Goal: Information Seeking & Learning: Learn about a topic

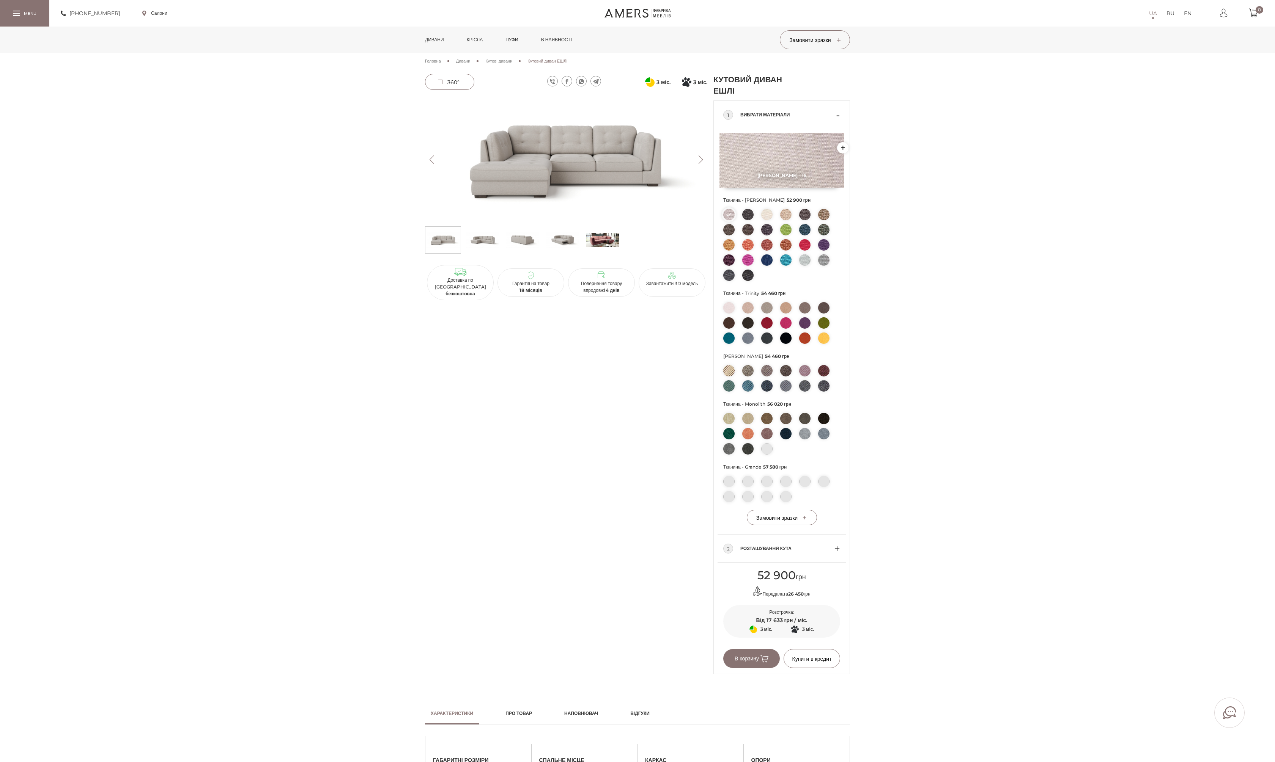
click at [600, 179] on img at bounding box center [566, 160] width 282 height 126
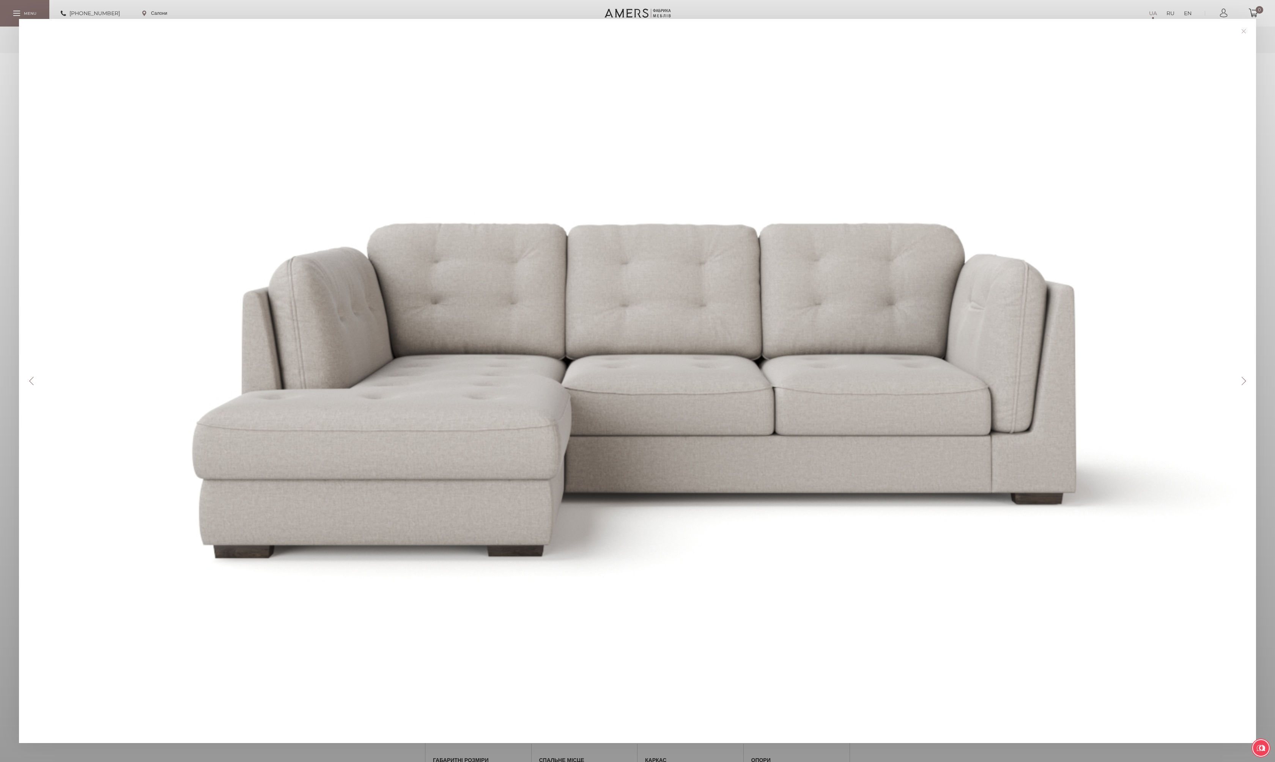
click at [1240, 376] on div "Previous Next" at bounding box center [637, 381] width 1237 height 725
click at [1242, 378] on button "Next" at bounding box center [1243, 381] width 13 height 8
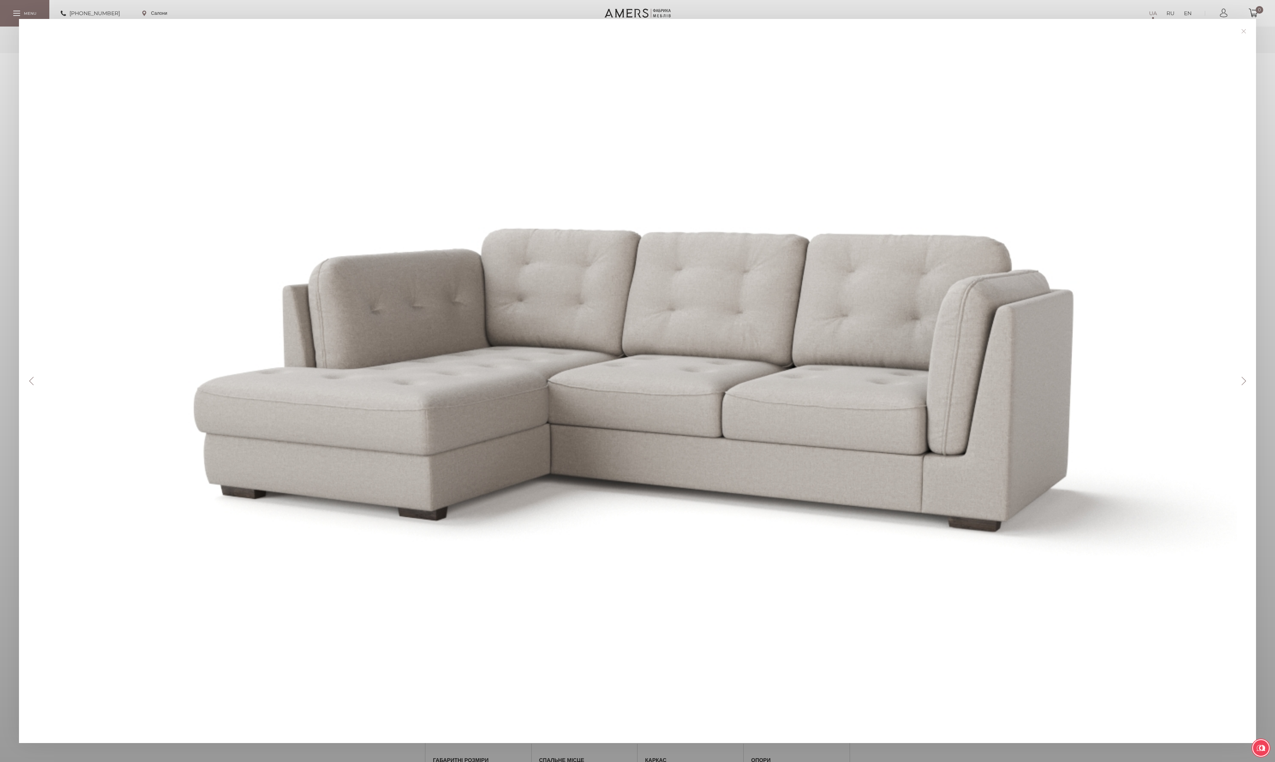
click at [1242, 378] on button "Next" at bounding box center [1243, 381] width 13 height 8
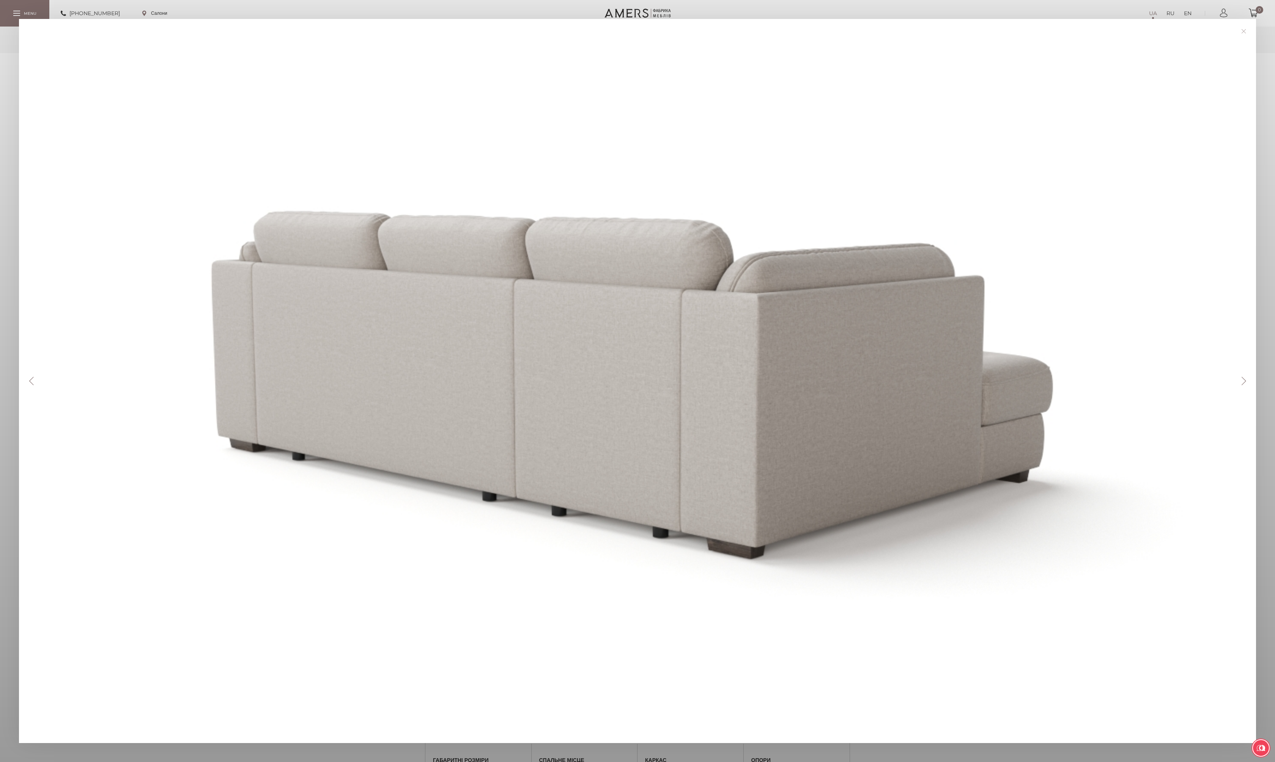
click at [1242, 378] on button "Next" at bounding box center [1243, 381] width 13 height 8
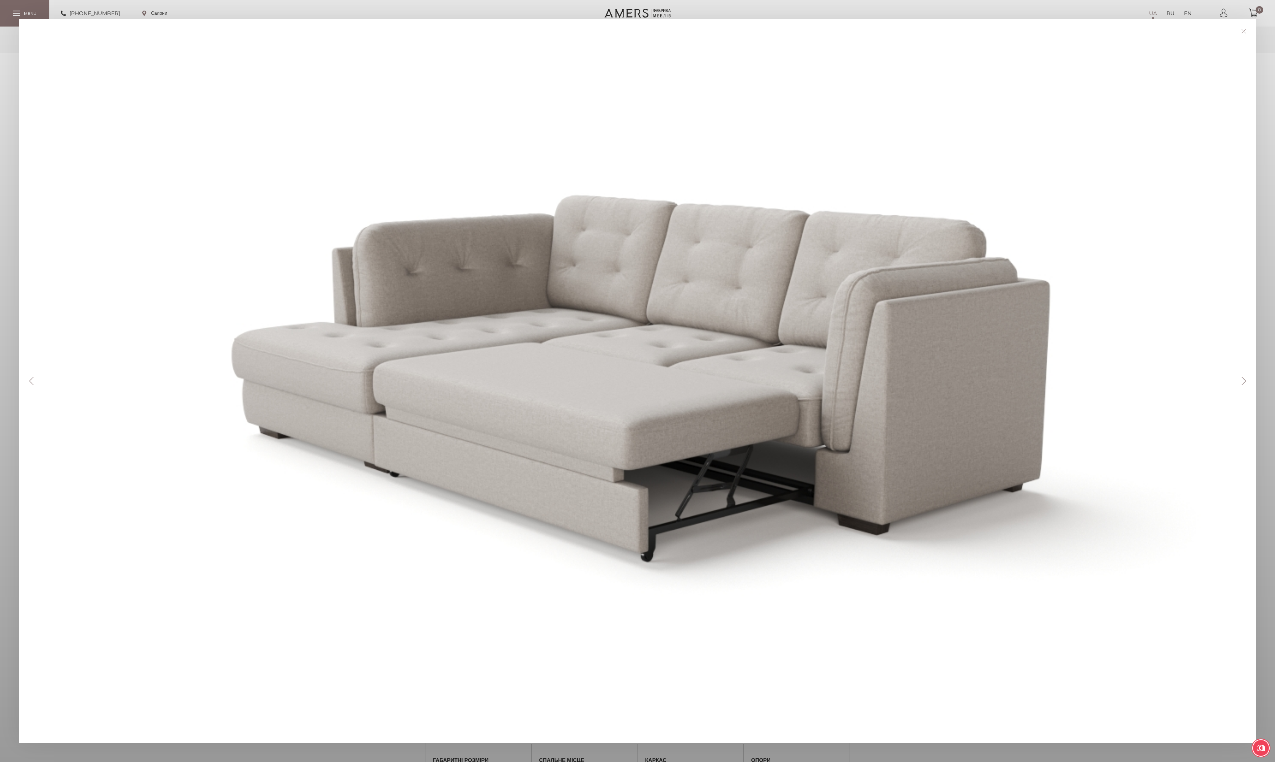
click at [1242, 378] on button "Next" at bounding box center [1243, 381] width 13 height 8
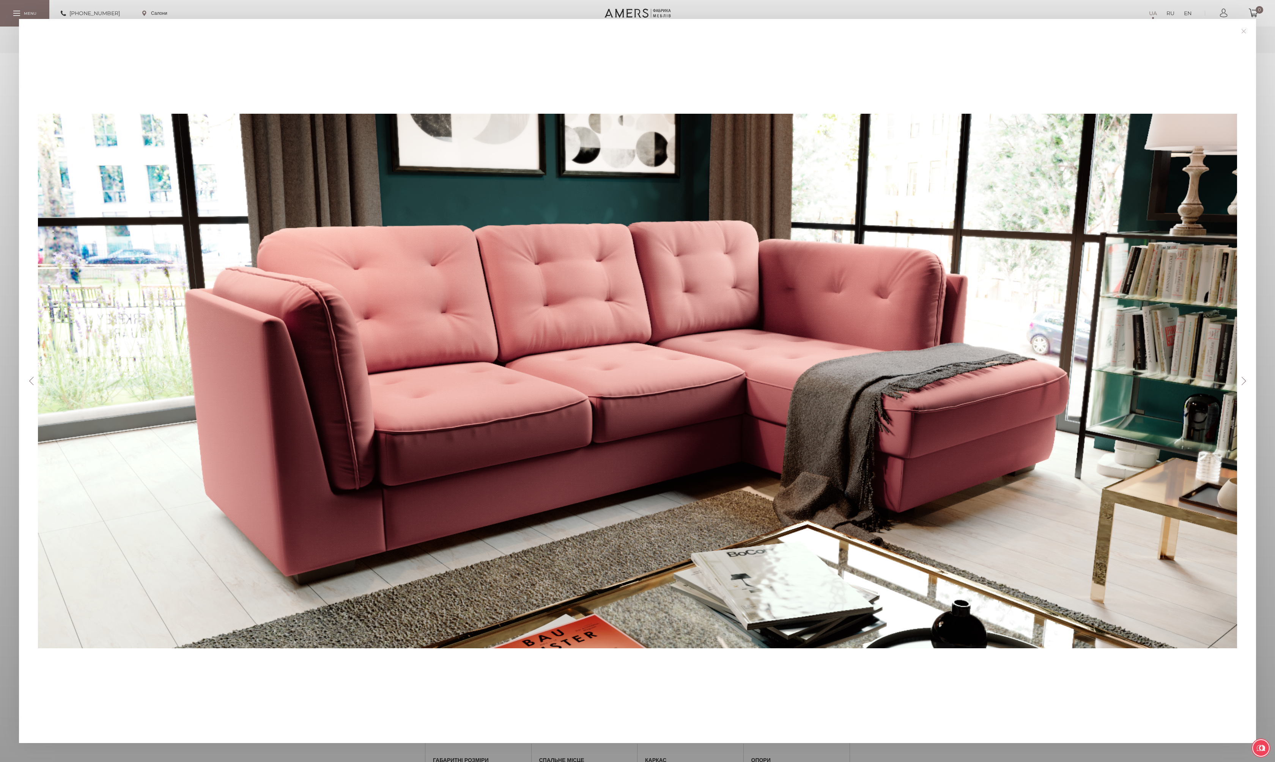
click at [1242, 378] on button "Next" at bounding box center [1243, 381] width 13 height 8
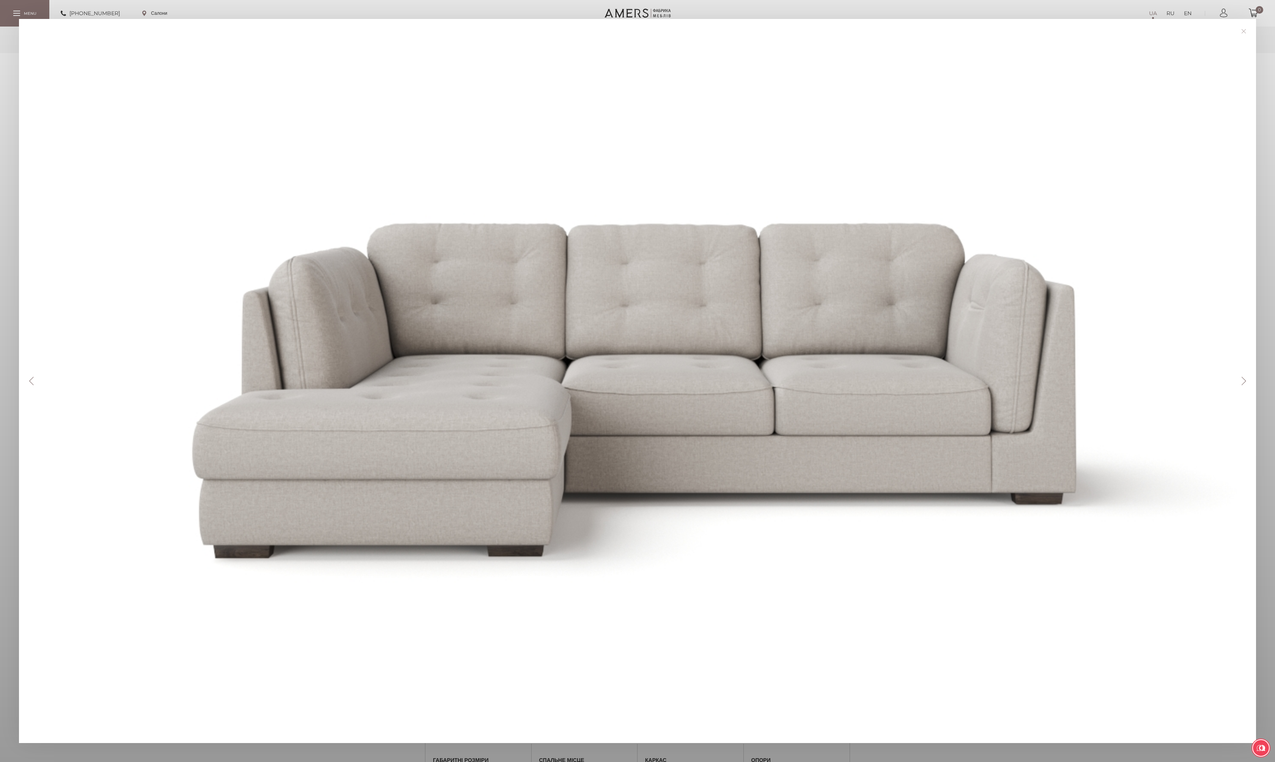
click at [1242, 378] on button "Next" at bounding box center [1243, 381] width 13 height 8
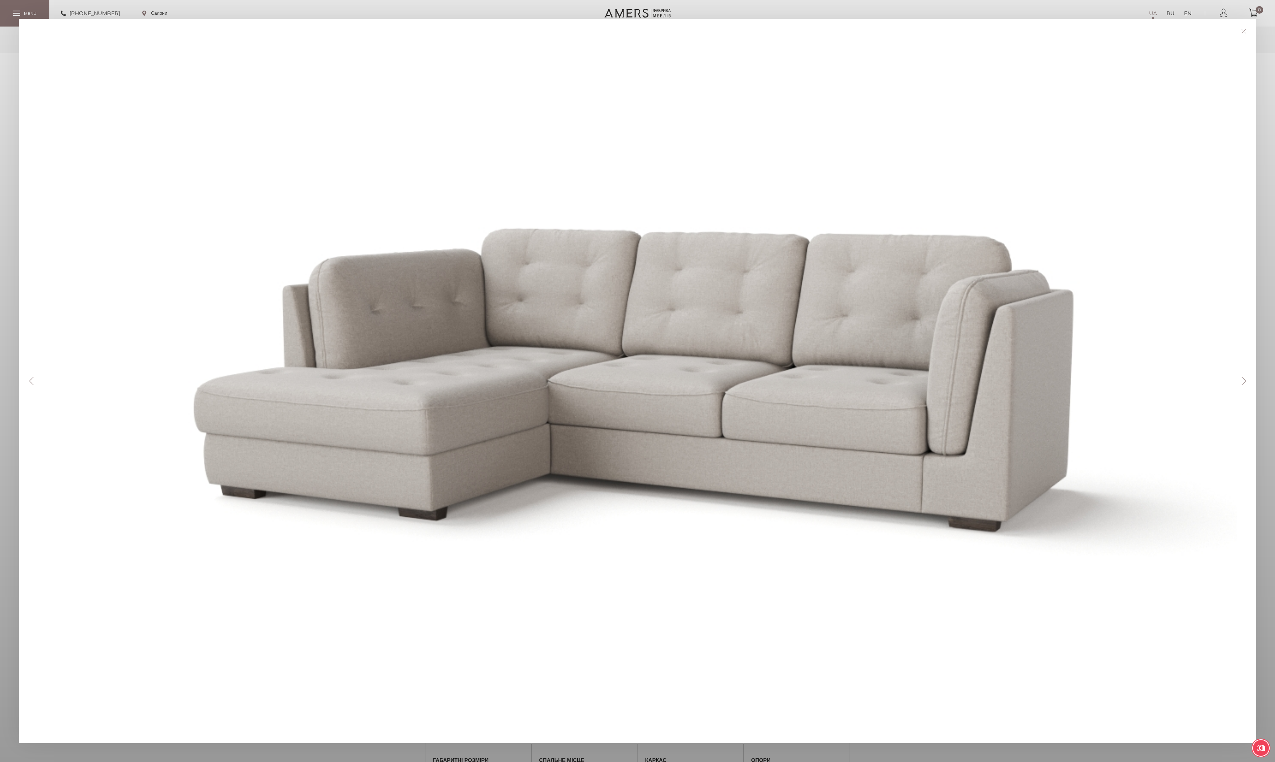
click at [1244, 27] on link at bounding box center [1243, 31] width 12 height 12
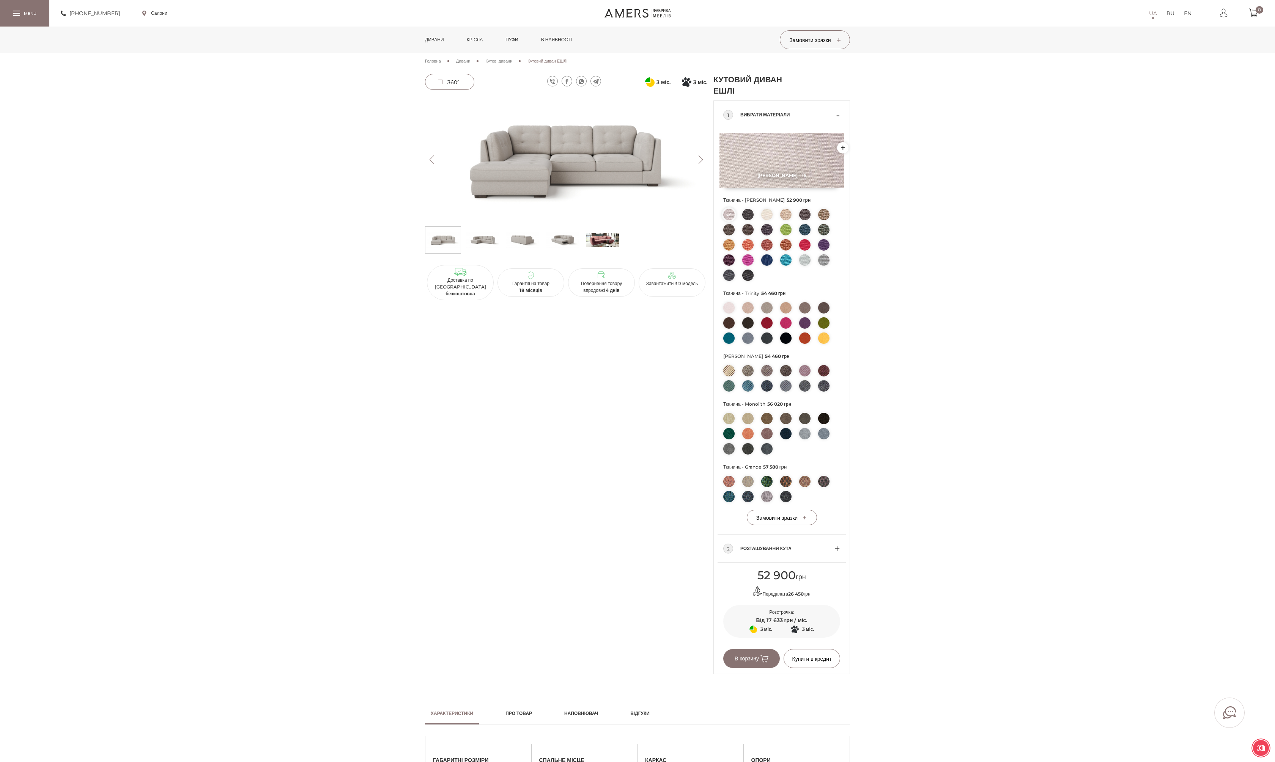
click at [572, 176] on img at bounding box center [566, 160] width 282 height 126
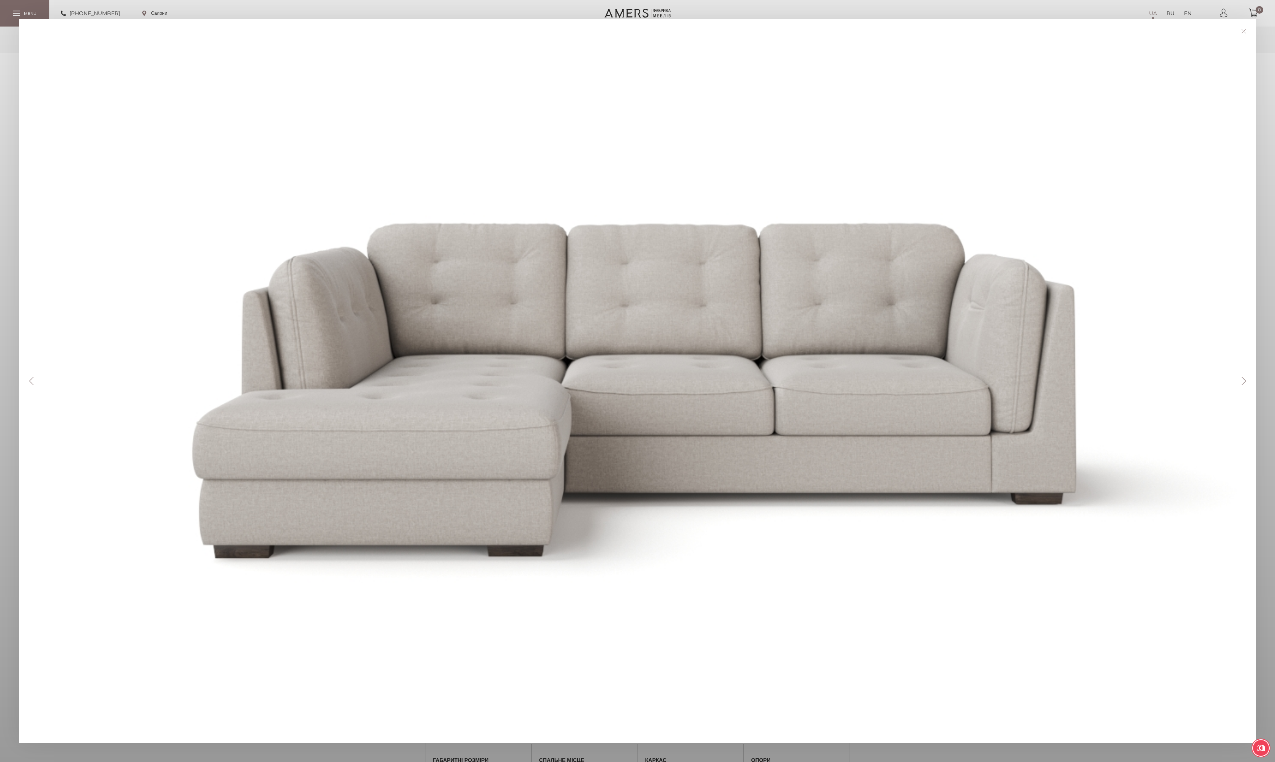
click at [1244, 380] on button "Next" at bounding box center [1243, 381] width 13 height 8
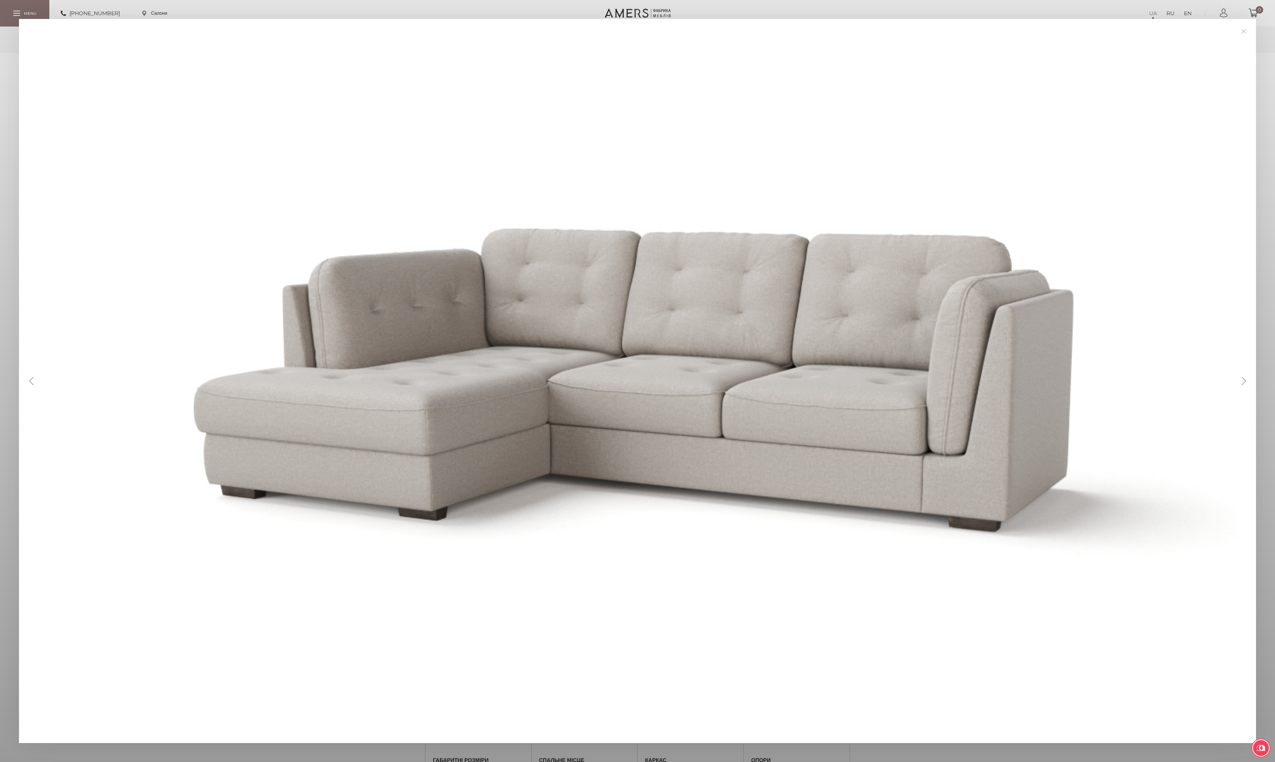
click at [1244, 380] on button "Next" at bounding box center [1243, 381] width 13 height 8
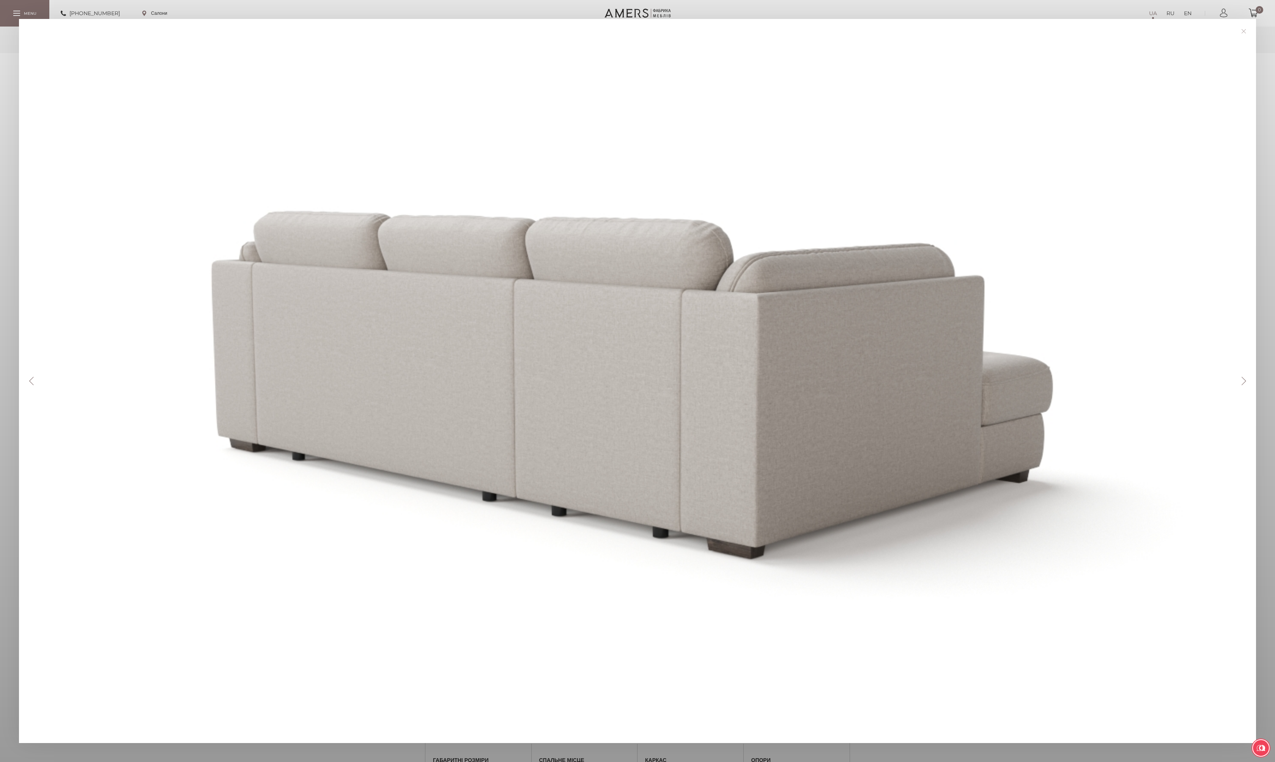
click at [1244, 380] on button "Next" at bounding box center [1243, 381] width 13 height 8
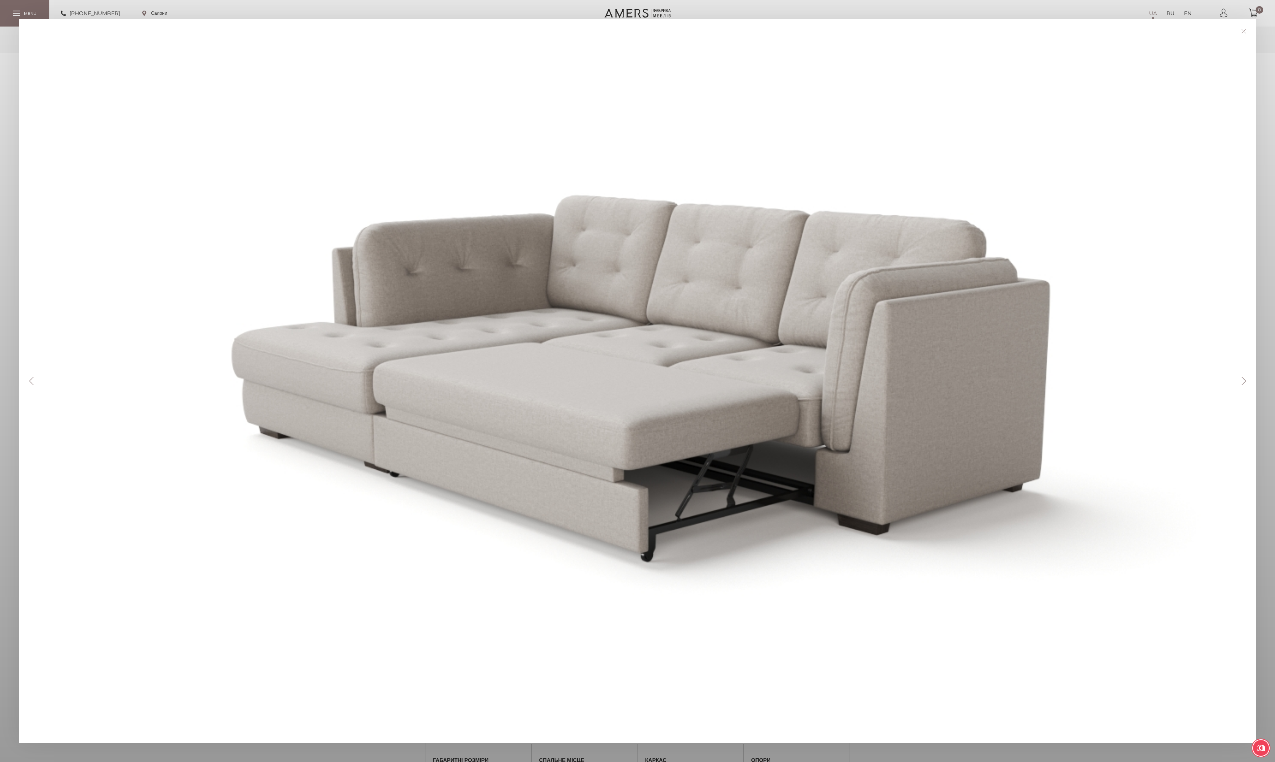
click at [1244, 380] on button "Next" at bounding box center [1243, 381] width 13 height 8
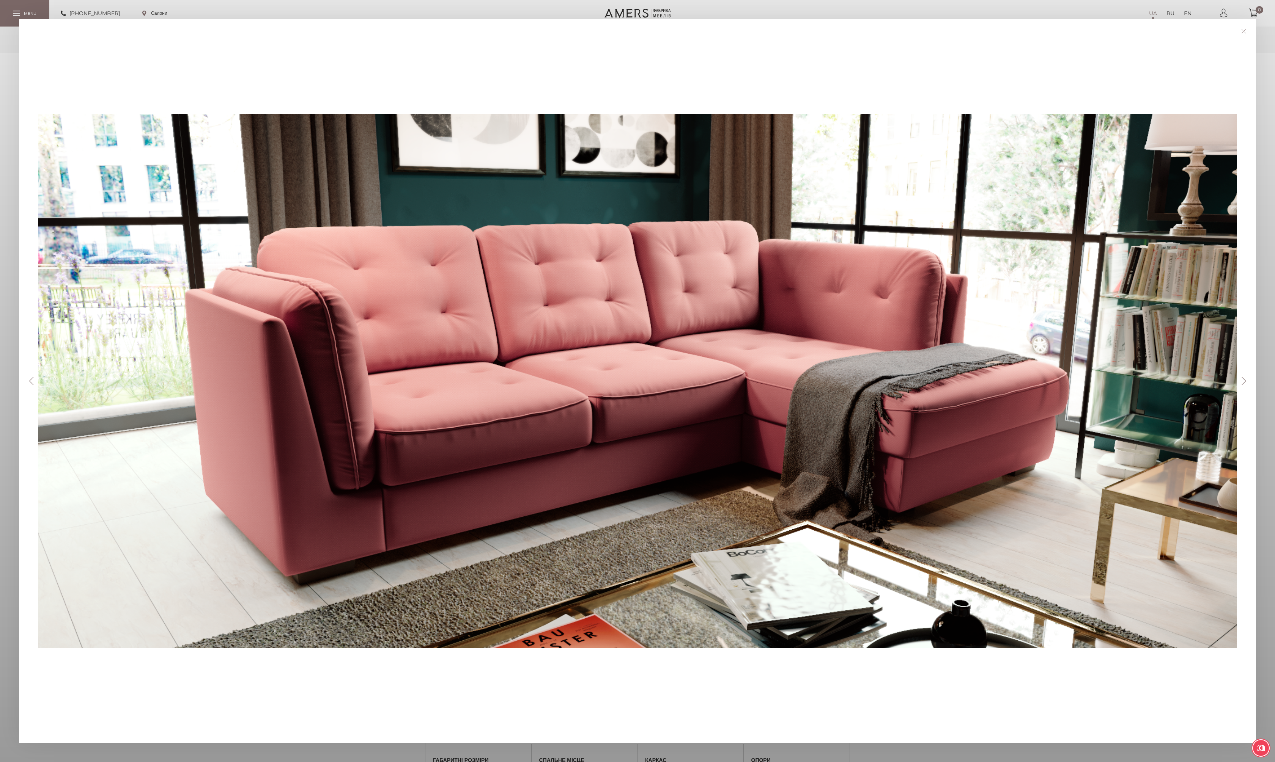
click at [1243, 30] on link at bounding box center [1243, 31] width 12 height 12
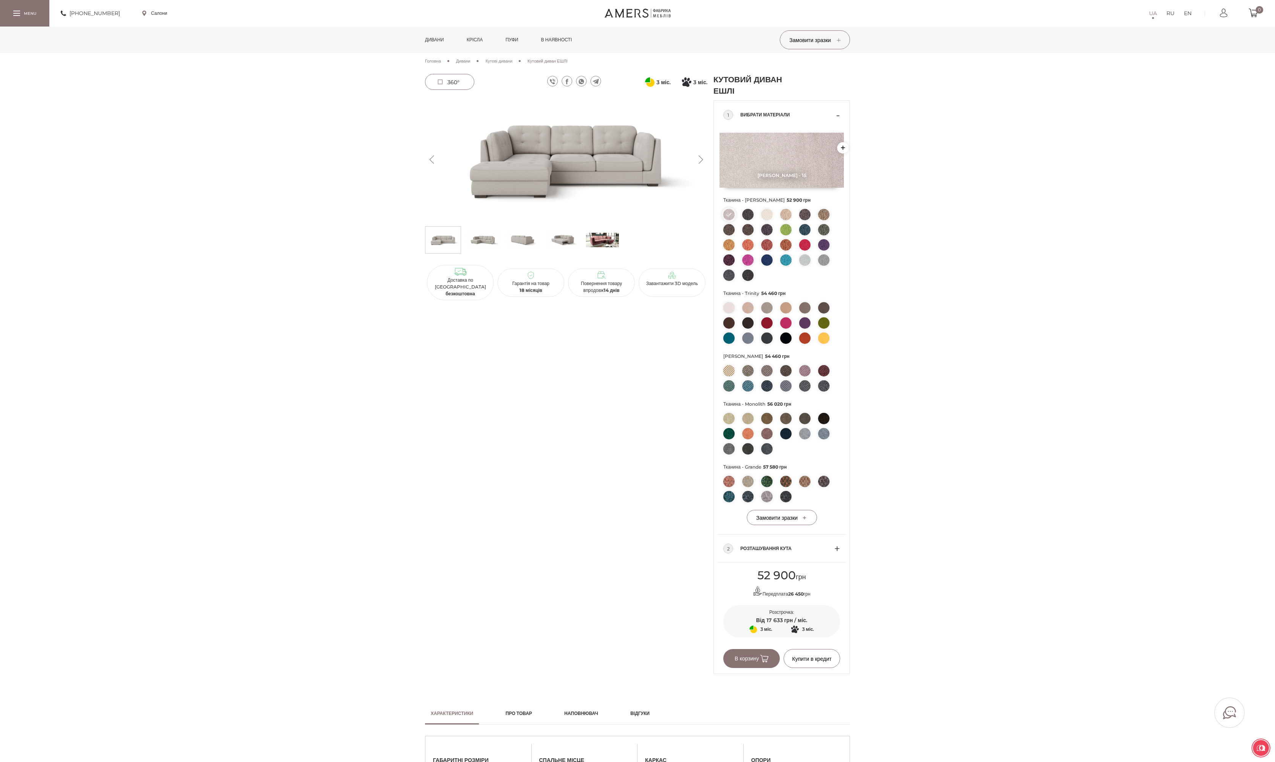
drag, startPoint x: 220, startPoint y: 181, endPoint x: 198, endPoint y: 80, distance: 103.7
click at [221, 183] on div "Кутовий диван ЕШЛІ 52 900 грн Передплата 26 450 грн 3 міс. Оплата частинами від…" at bounding box center [637, 374] width 1275 height 600
click at [162, 16] on link "Салони" at bounding box center [154, 13] width 25 height 7
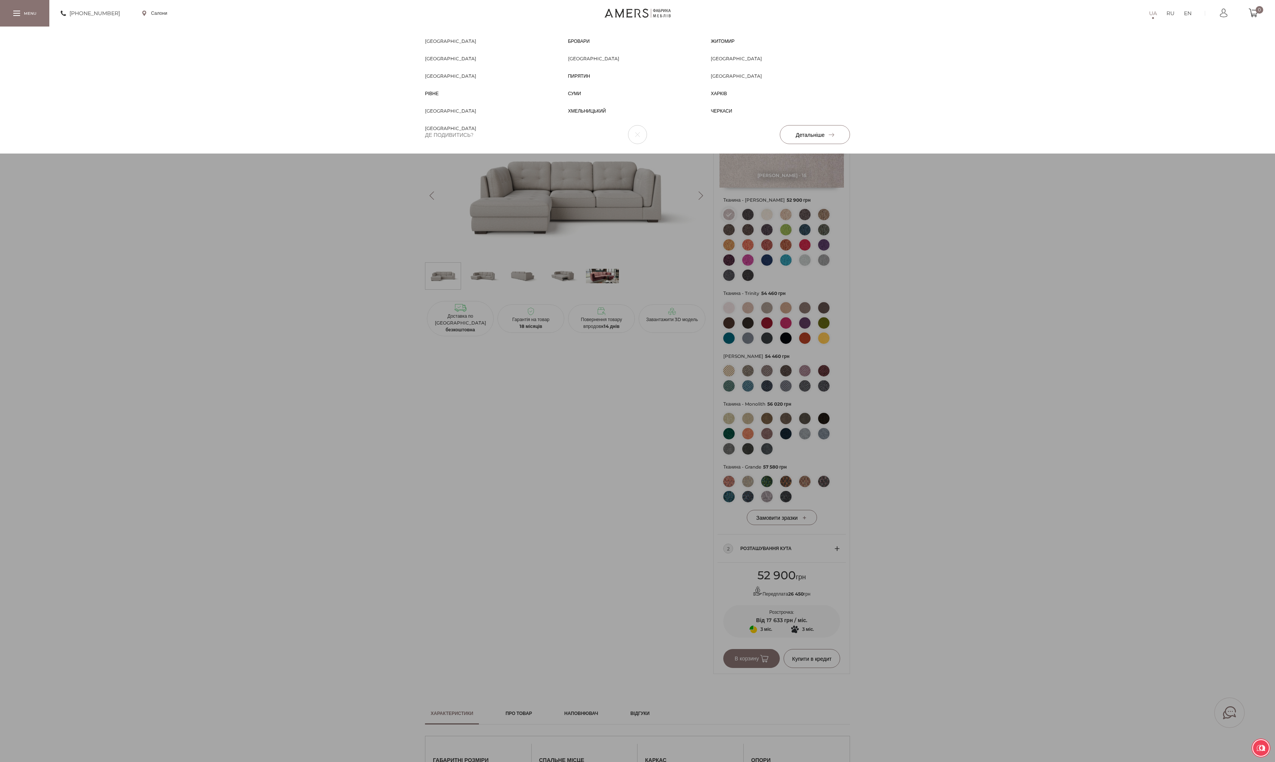
click at [314, 154] on div "Біла Церква Біла Церква Бровари Бровари Житомир Житомир Запоріжжя Запоріжжя Киї…" at bounding box center [637, 90] width 1275 height 127
click at [419, 154] on div "Біла Церква Біла Церква Бровари Бровари Житомир Житомир Запоріжжя Запоріжжя Киї…" at bounding box center [637, 90] width 1275 height 127
click at [1102, 154] on div "Біла Церква Біла Церква Бровари Бровари Житомир Житомир Запоріжжя Запоріжжя Киї…" at bounding box center [637, 90] width 1275 height 127
click at [1082, 154] on div "Біла Церква Біла Церква Бровари Бровари Житомир Житомир Запоріжжя Запоріжжя Киї…" at bounding box center [637, 90] width 1275 height 127
click at [1065, 154] on div "Біла Церква Біла Церква Бровари Бровари Житомир Житомир Запоріжжя Запоріжжя Киї…" at bounding box center [637, 90] width 1275 height 127
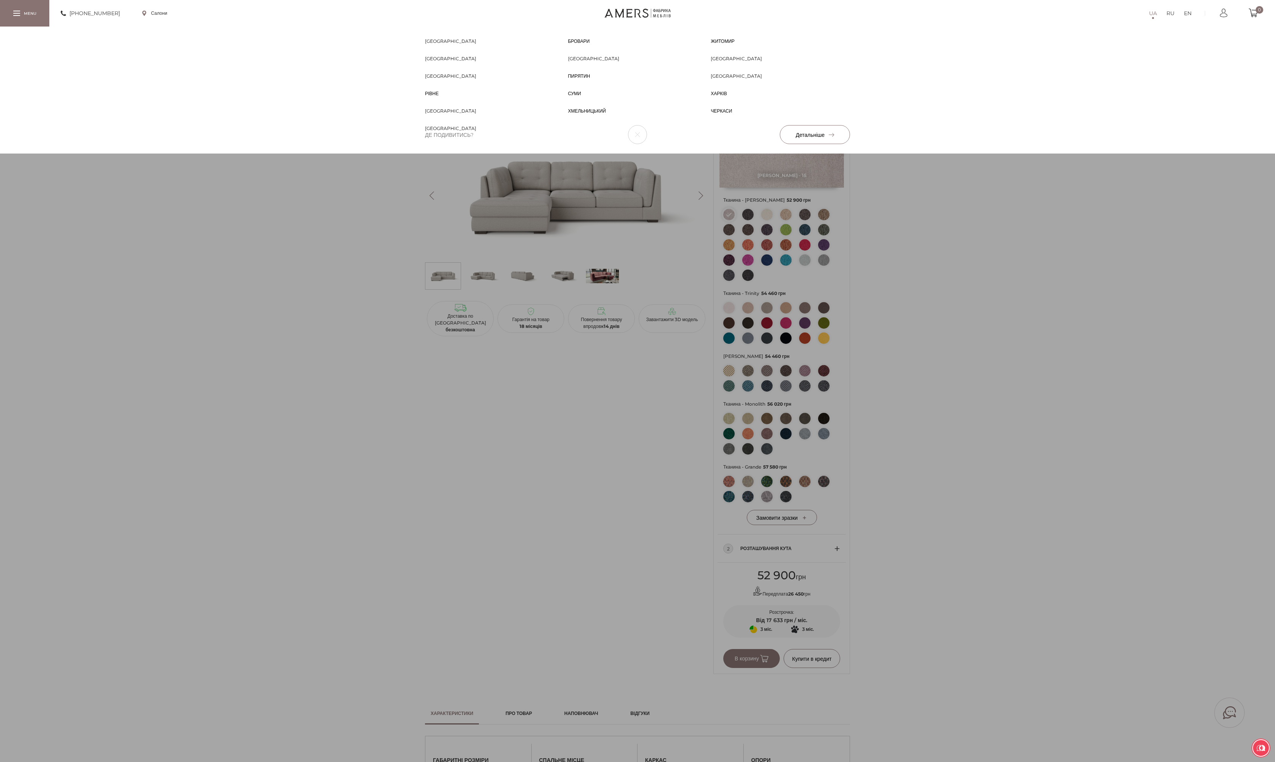
click at [22, 17] on div at bounding box center [24, 13] width 49 height 26
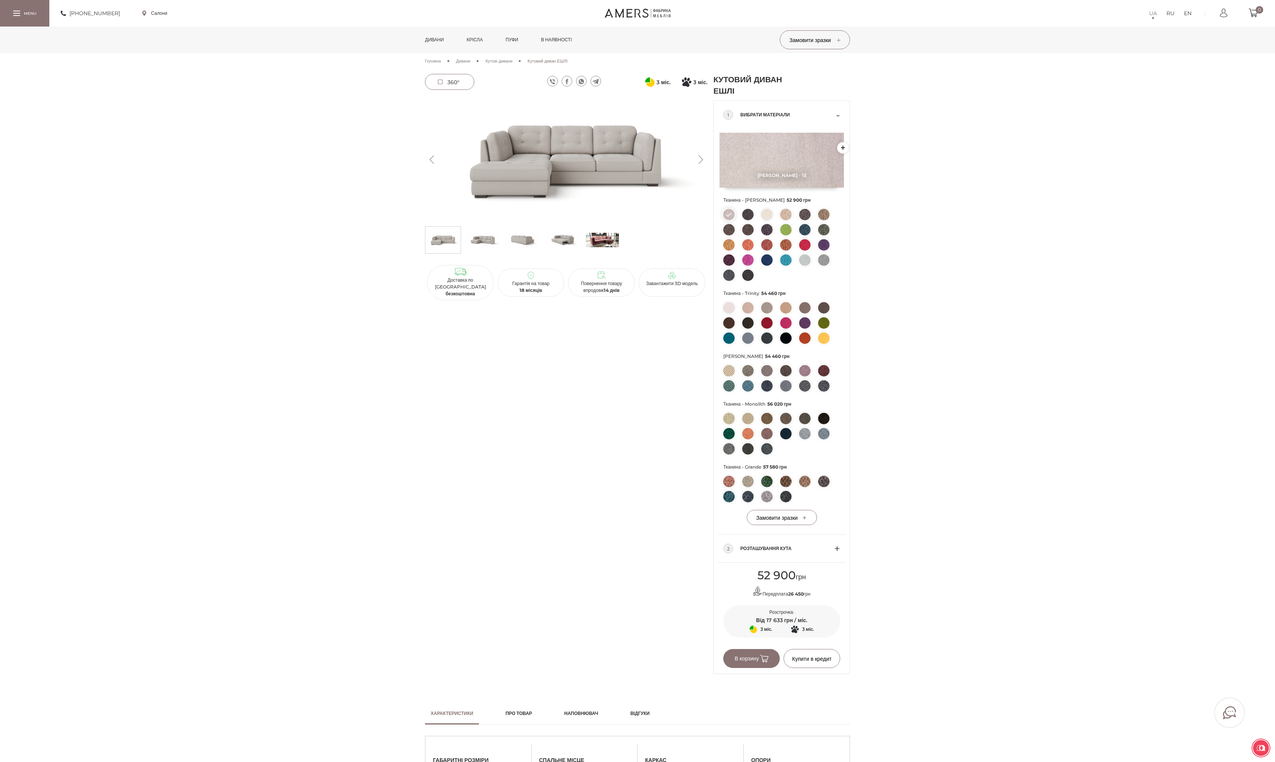
click at [443, 41] on link "Дивани" at bounding box center [434, 40] width 30 height 27
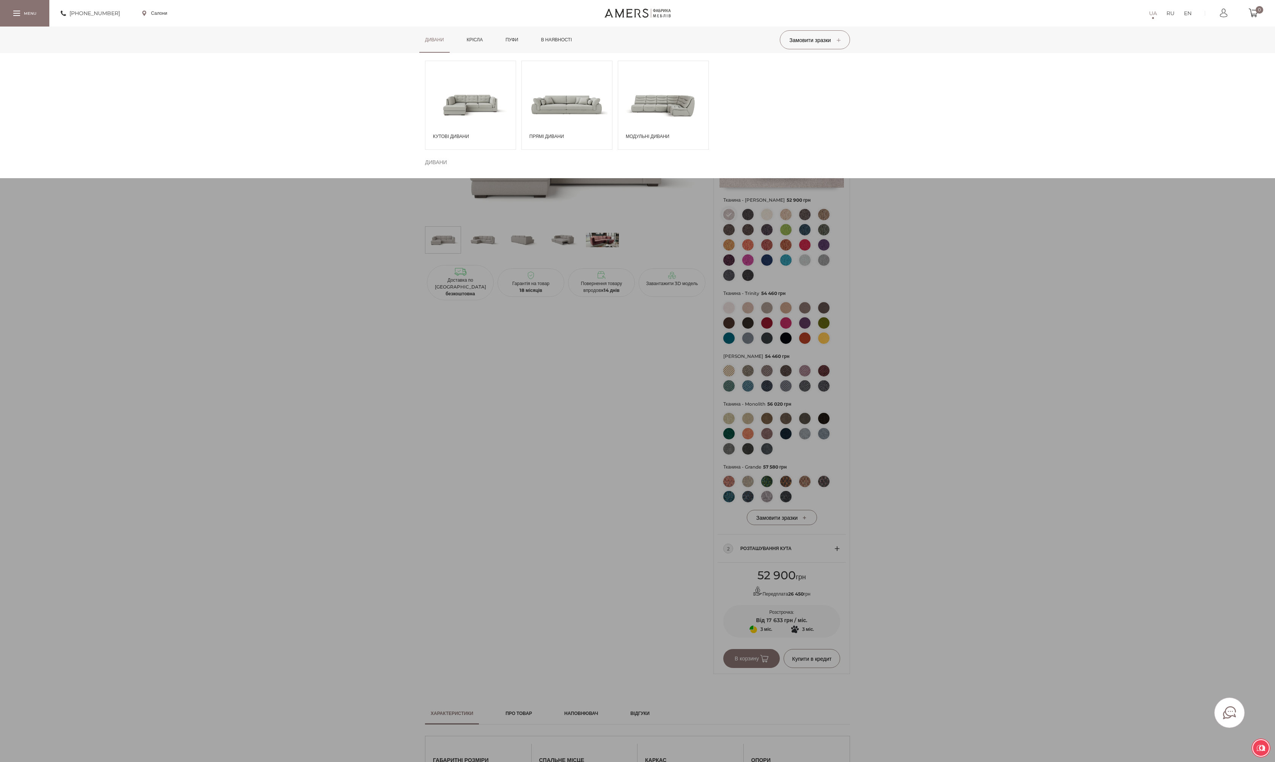
click at [456, 114] on span at bounding box center [470, 104] width 90 height 53
